Goal: Task Accomplishment & Management: Manage account settings

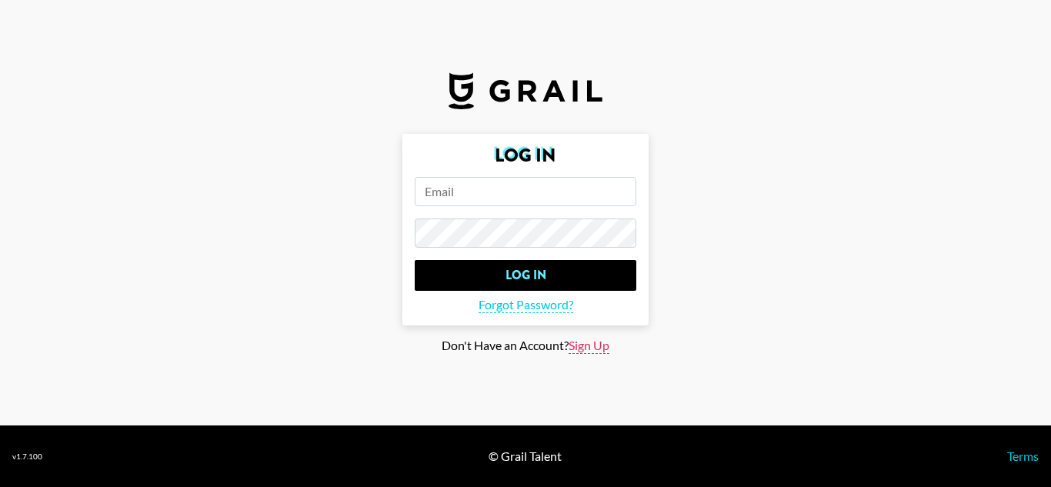
click at [584, 338] on span "Sign Up" at bounding box center [589, 346] width 41 height 16
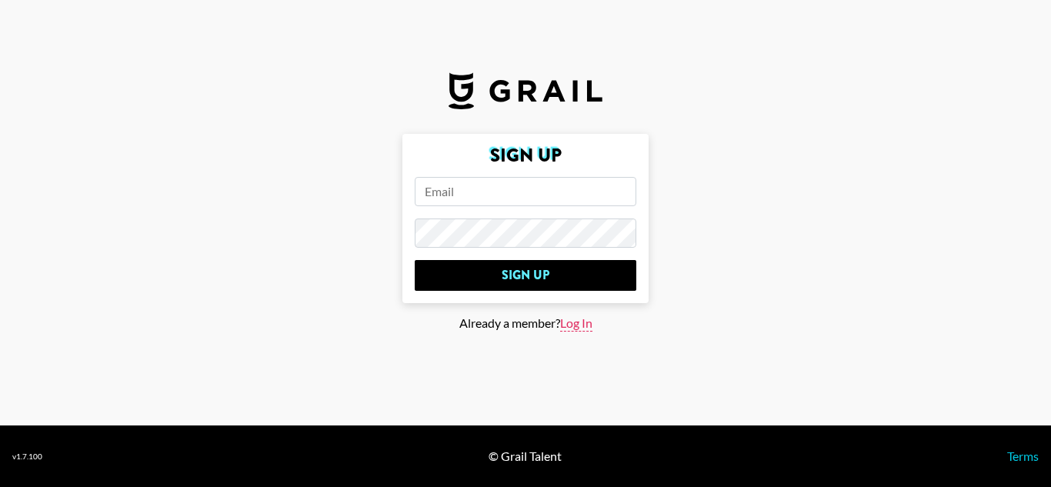
click at [586, 329] on span "Log In" at bounding box center [576, 324] width 32 height 16
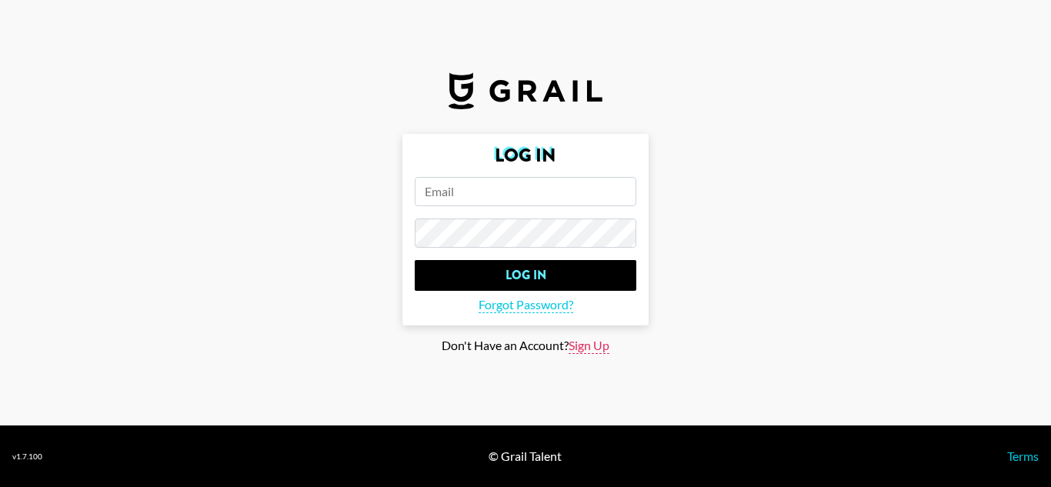
click at [585, 339] on span "Sign Up" at bounding box center [589, 346] width 41 height 16
type input "Sign Up"
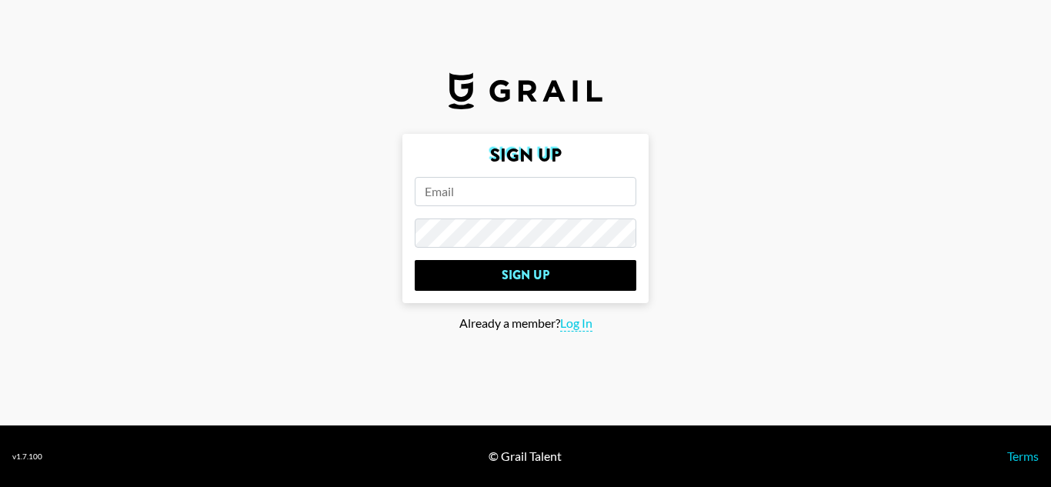
click at [496, 177] on input "email" at bounding box center [526, 191] width 222 height 29
type input "[PERSON_NAME][EMAIL_ADDRESS][PERSON_NAME][DOMAIN_NAME]"
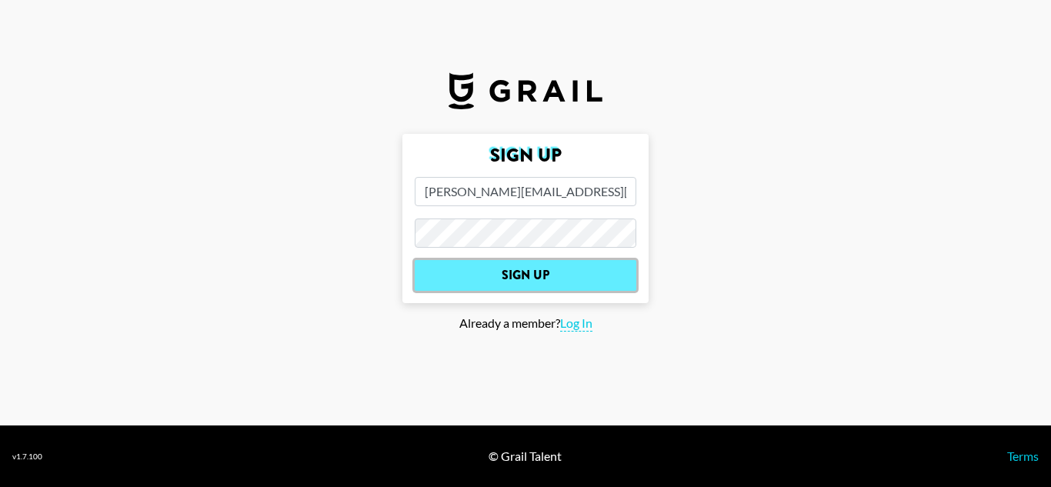
click at [550, 275] on input "Sign Up" at bounding box center [526, 275] width 222 height 31
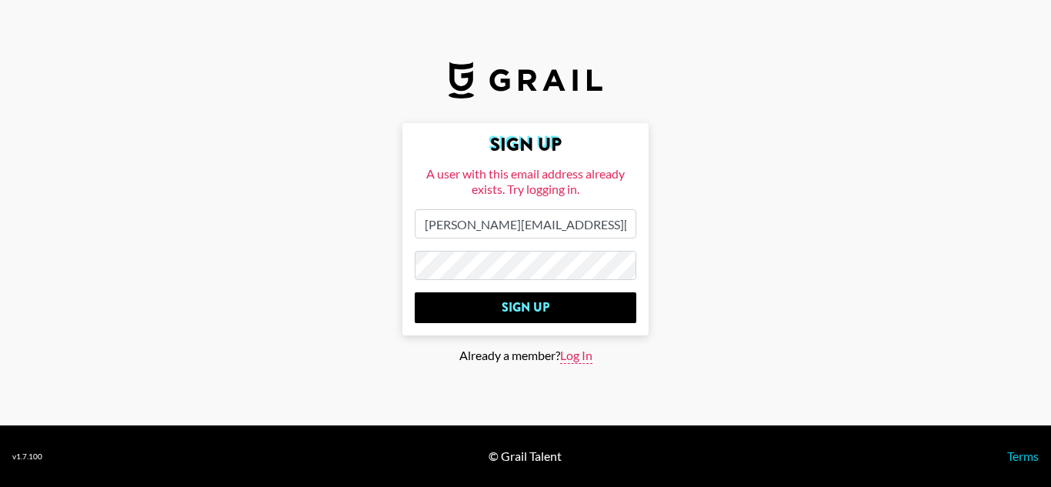
click at [583, 352] on span "Log In" at bounding box center [576, 356] width 32 height 16
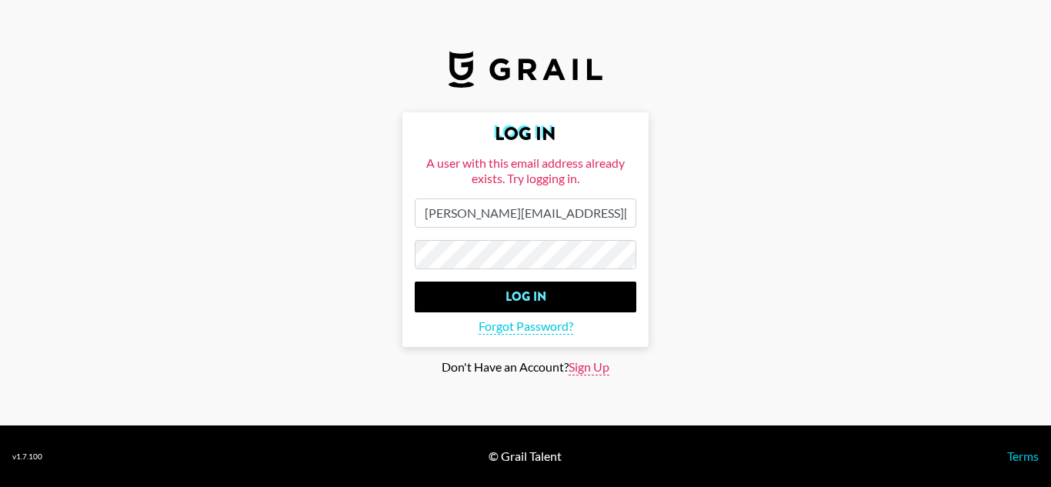
type input "Log In"
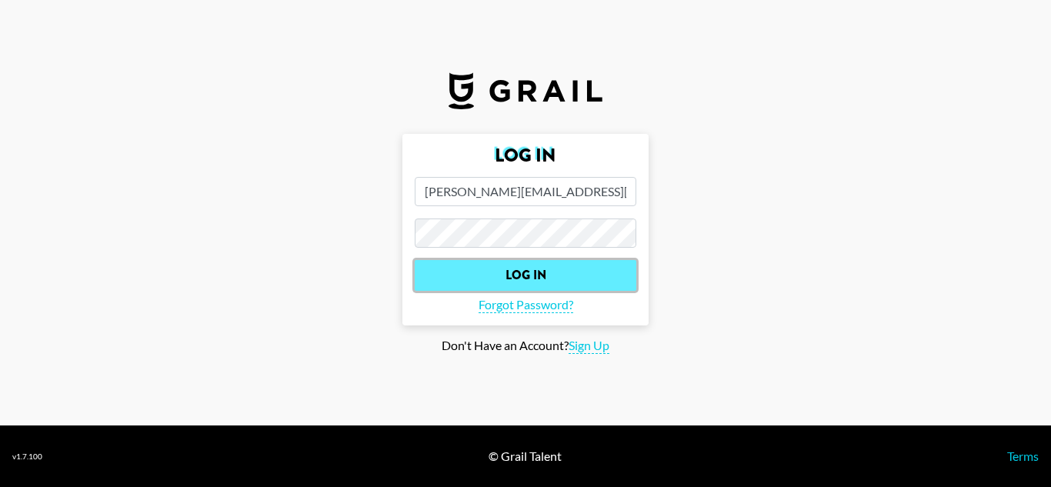
click at [556, 279] on input "Log In" at bounding box center [526, 275] width 222 height 31
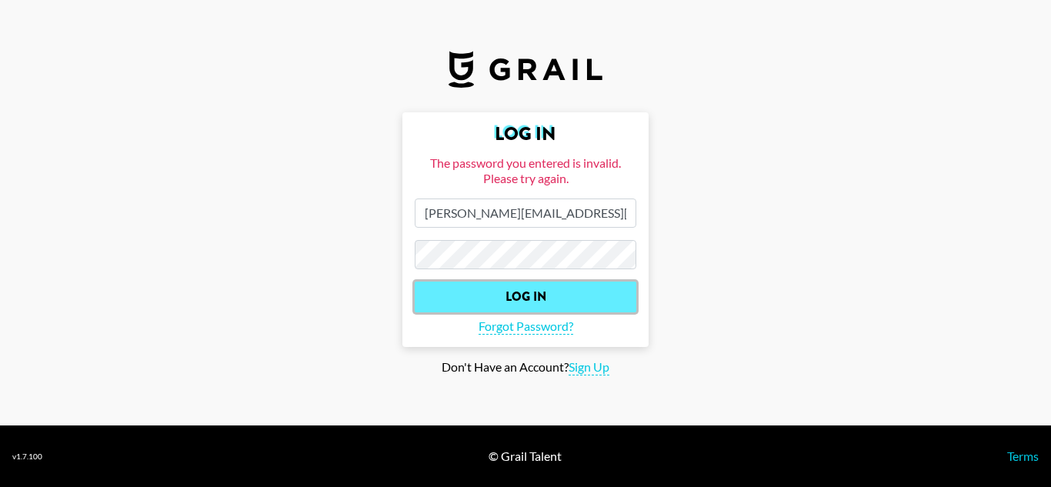
click at [548, 302] on input "Log In" at bounding box center [526, 297] width 222 height 31
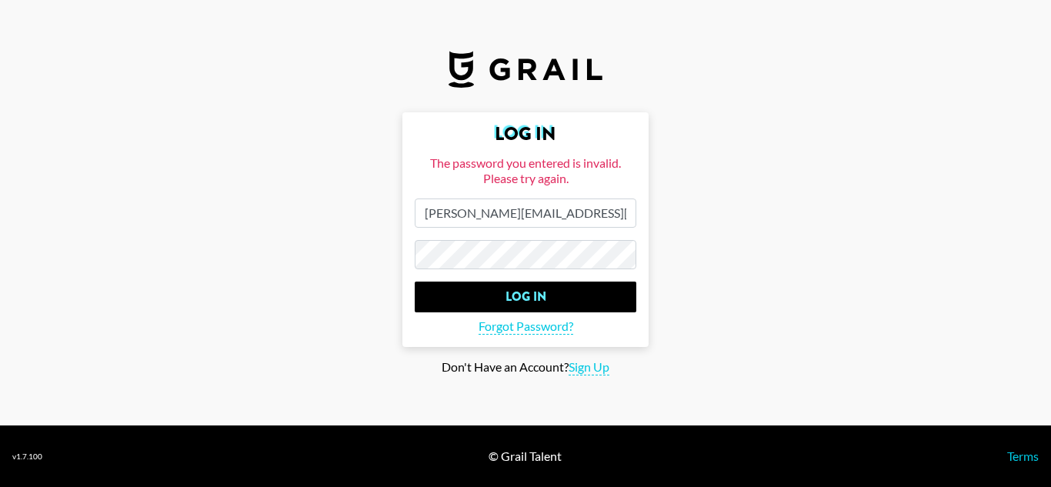
click at [415, 282] on input "Log In" at bounding box center [526, 297] width 222 height 31
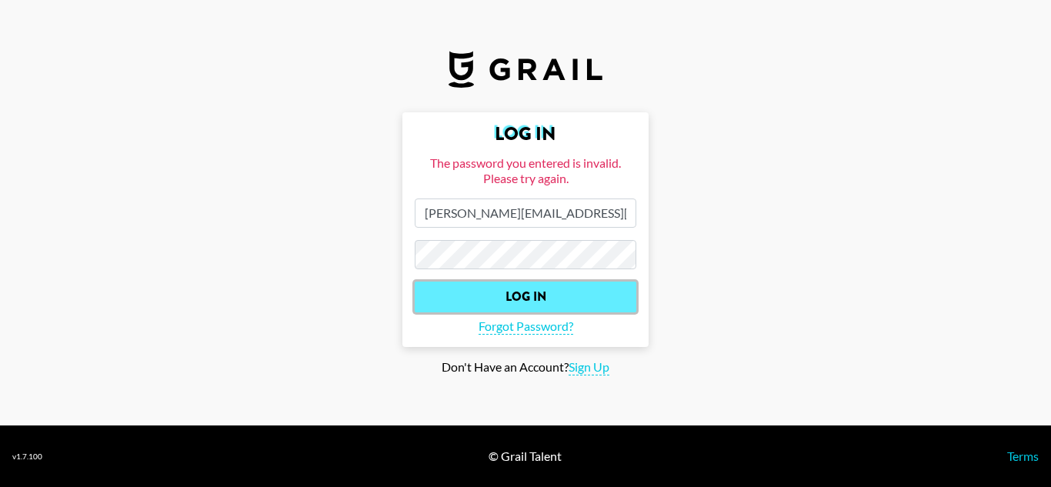
click at [543, 299] on input "Log In" at bounding box center [526, 297] width 222 height 31
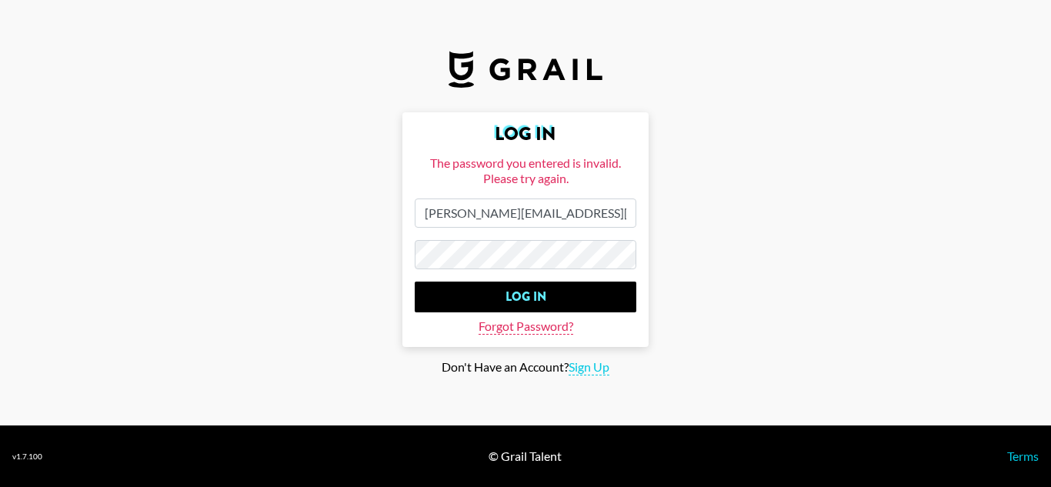
click at [547, 327] on span "Forgot Password?" at bounding box center [526, 327] width 95 height 16
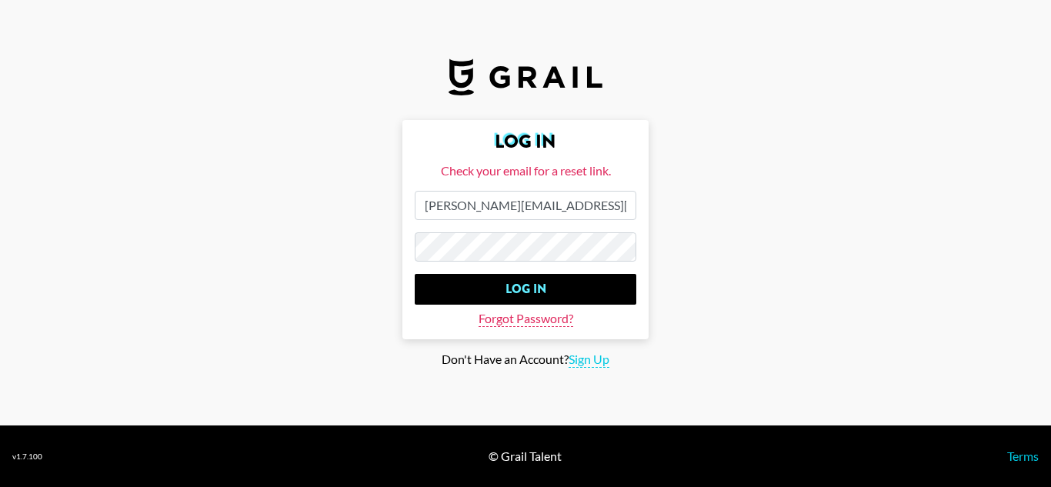
click at [518, 322] on span "Forgot Password?" at bounding box center [526, 319] width 95 height 16
click at [210, 209] on main "Log In Check your email for a reset link. [PERSON_NAME][EMAIL_ADDRESS][PERSON_N…" at bounding box center [525, 244] width 1027 height 248
click at [511, 320] on span "Forgot Password?" at bounding box center [526, 319] width 95 height 16
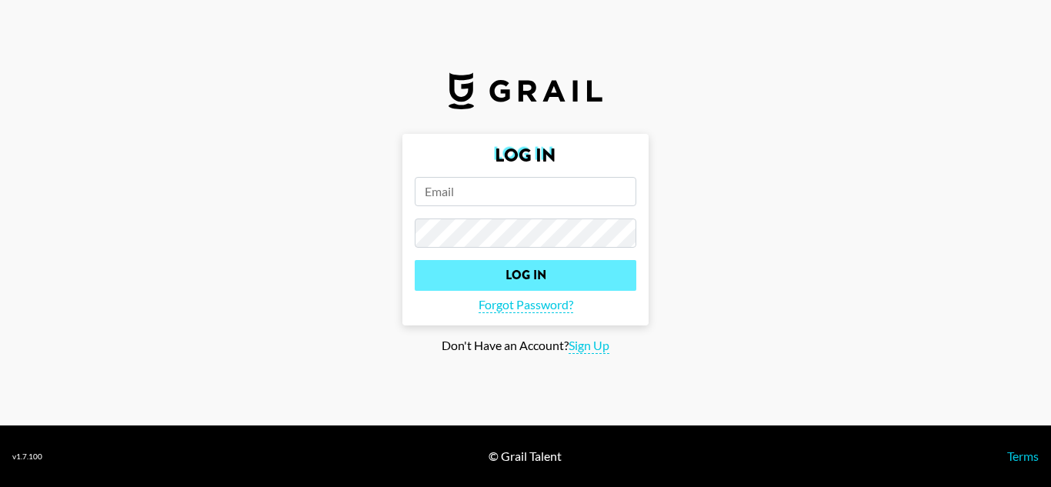
type input "[PERSON_NAME][EMAIL_ADDRESS][PERSON_NAME][DOMAIN_NAME]"
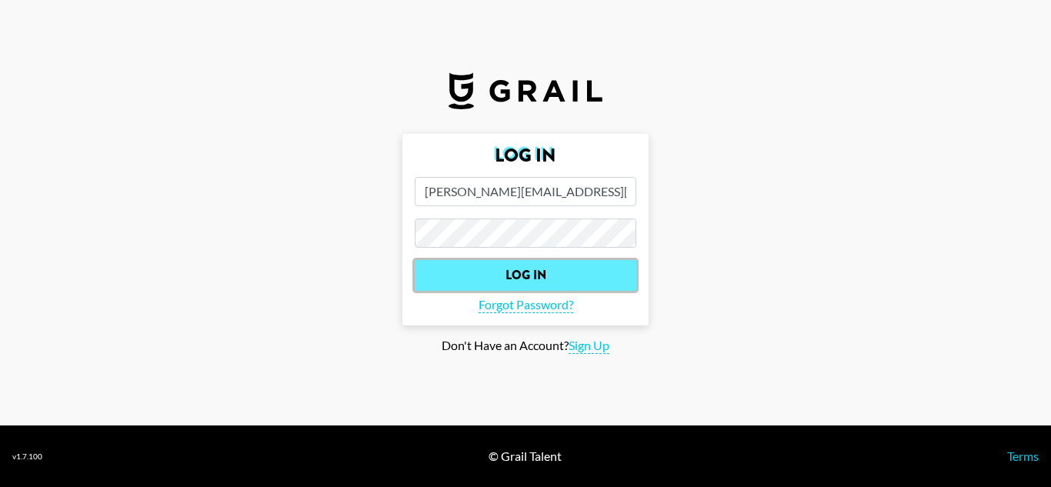
click at [542, 276] on input "Log In" at bounding box center [526, 275] width 222 height 31
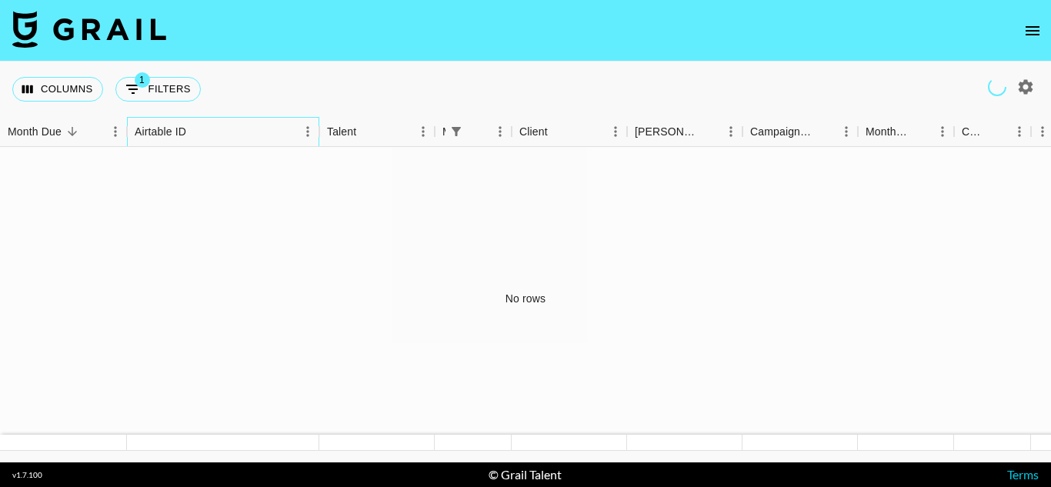
click at [160, 135] on div "Airtable ID" at bounding box center [161, 132] width 52 height 30
click at [55, 136] on div "Month Due" at bounding box center [35, 132] width 54 height 30
click at [178, 131] on div "Airtable ID" at bounding box center [161, 132] width 52 height 30
click at [122, 50] on link at bounding box center [89, 31] width 154 height 40
click at [1019, 29] on button "open drawer" at bounding box center [1032, 30] width 31 height 31
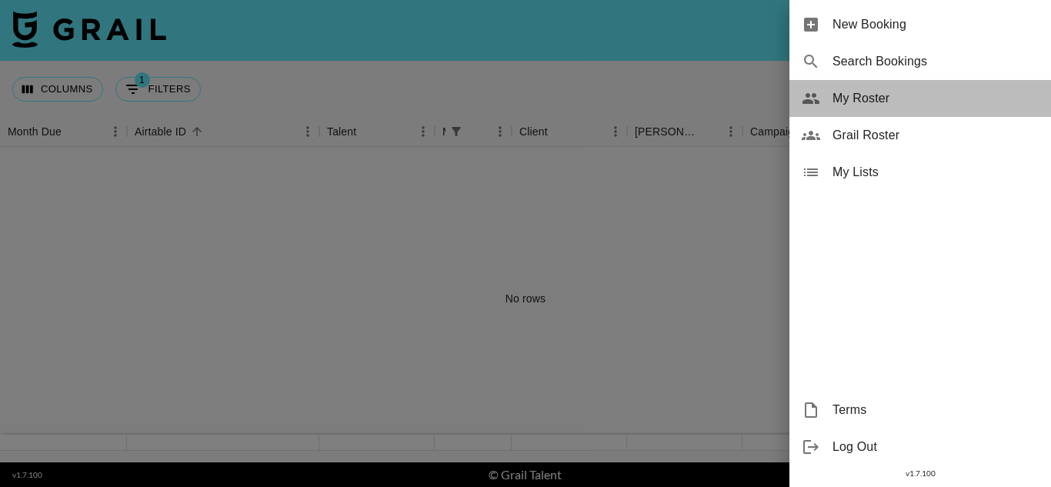
click at [867, 108] on div "My Roster" at bounding box center [921, 98] width 262 height 37
